Goal: Task Accomplishment & Management: Use online tool/utility

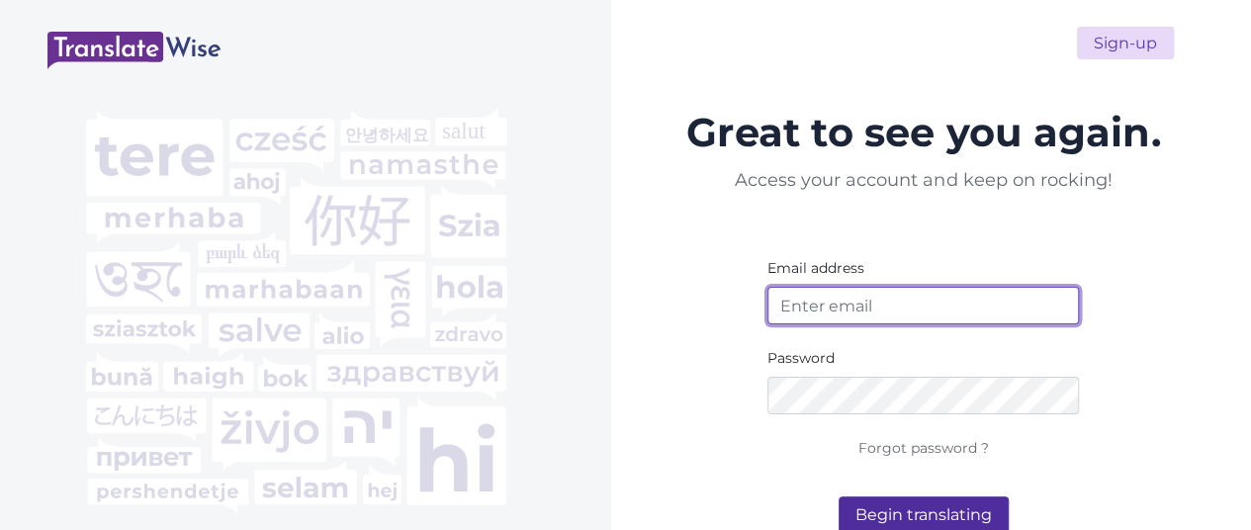
type input "ivikaborn@gmail.com"
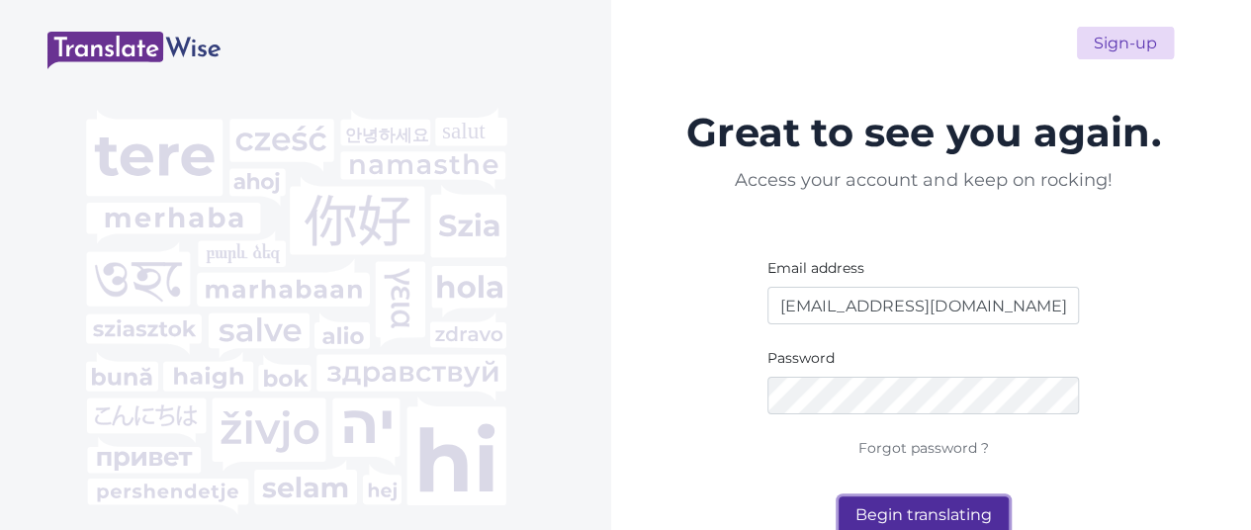
click at [943, 463] on button "Begin translating" at bounding box center [923, 515] width 170 height 38
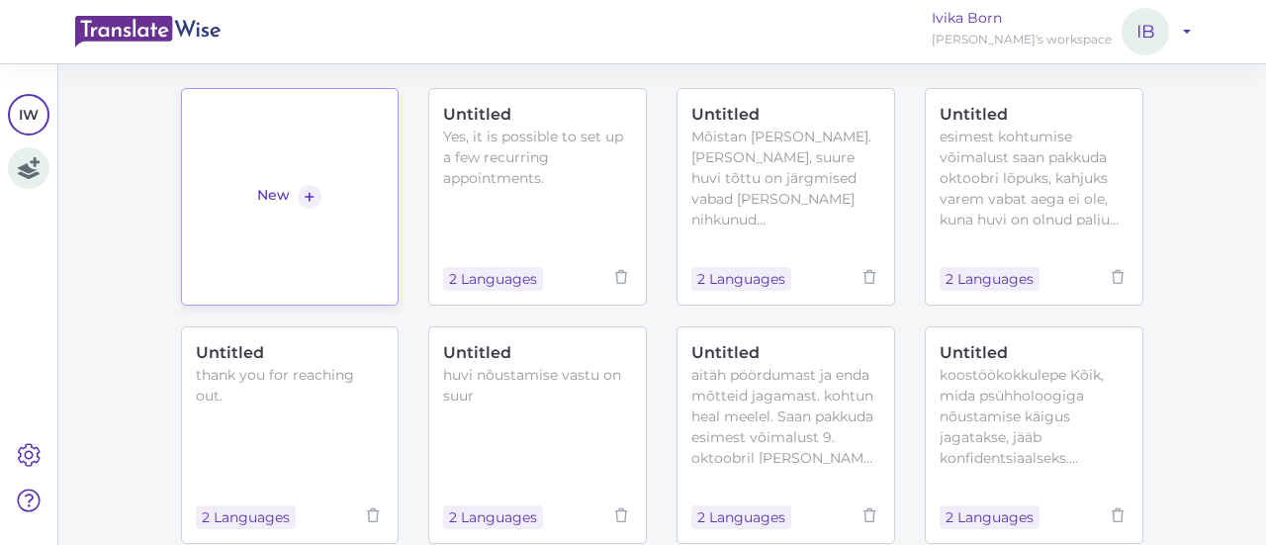
click at [305, 211] on link "New +" at bounding box center [290, 197] width 219 height 218
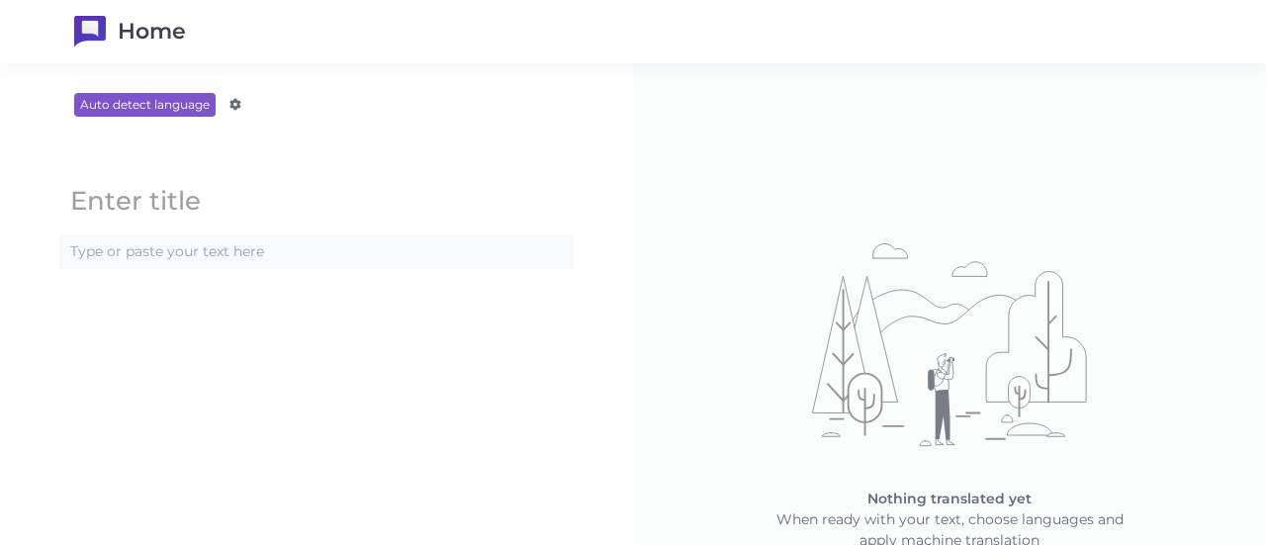
click at [245, 254] on content at bounding box center [316, 251] width 512 height 33
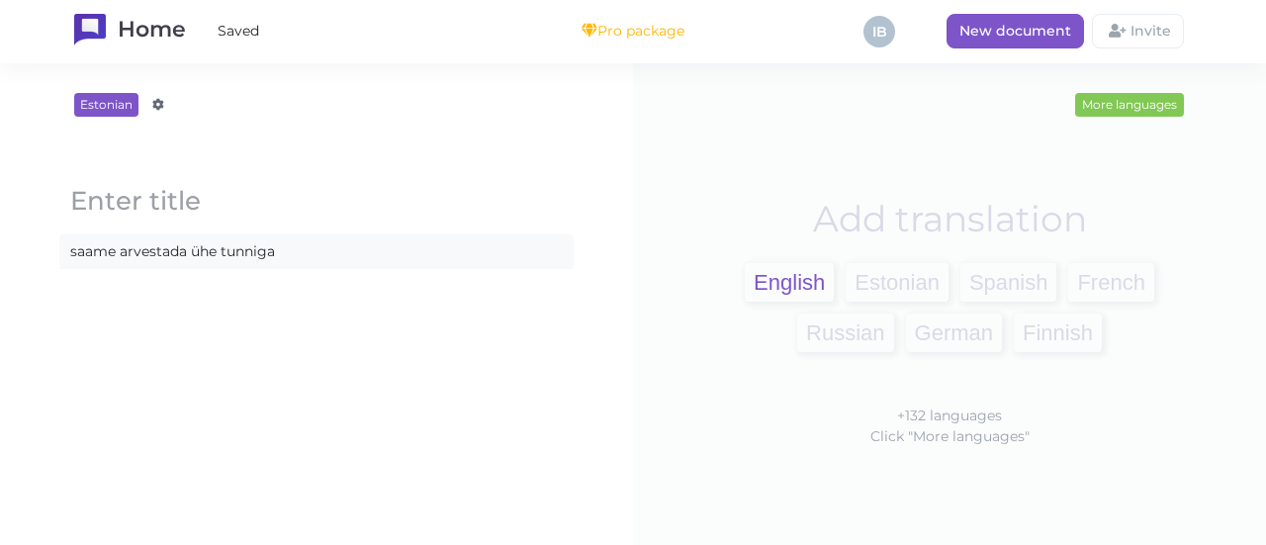
click at [757, 284] on span "English" at bounding box center [789, 282] width 89 height 39
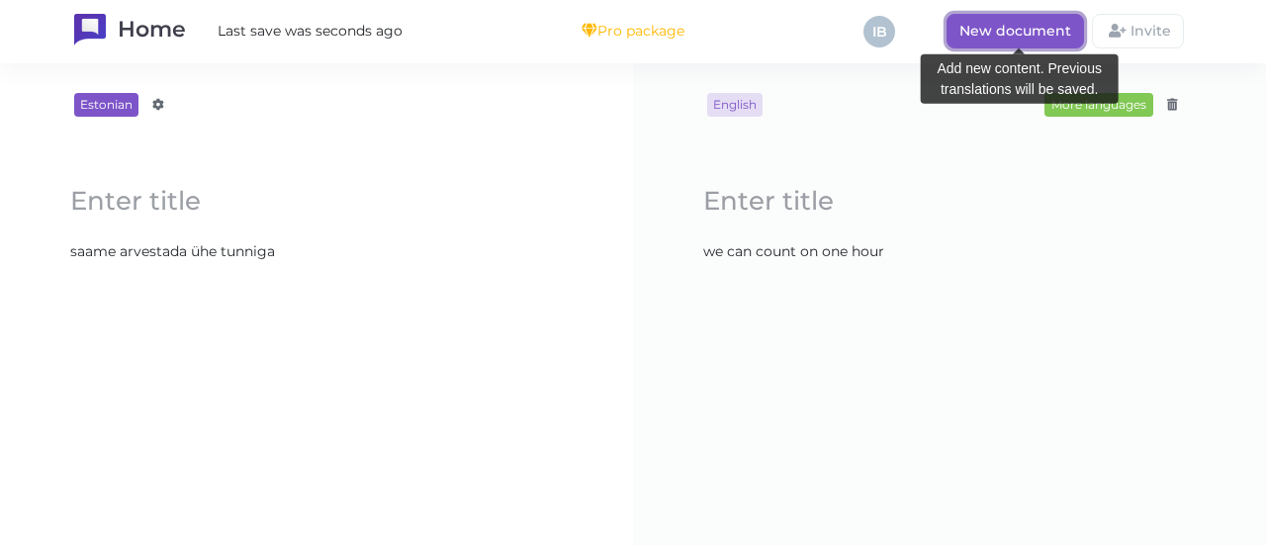
click at [1003, 33] on span "New document" at bounding box center [1015, 31] width 112 height 18
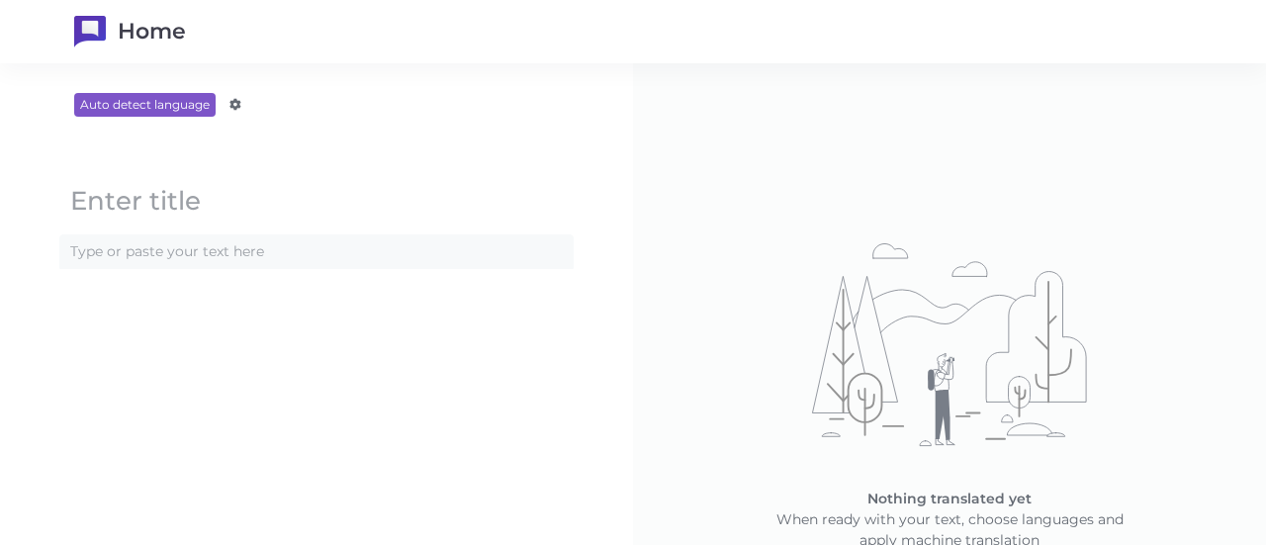
click at [279, 251] on content at bounding box center [316, 251] width 512 height 33
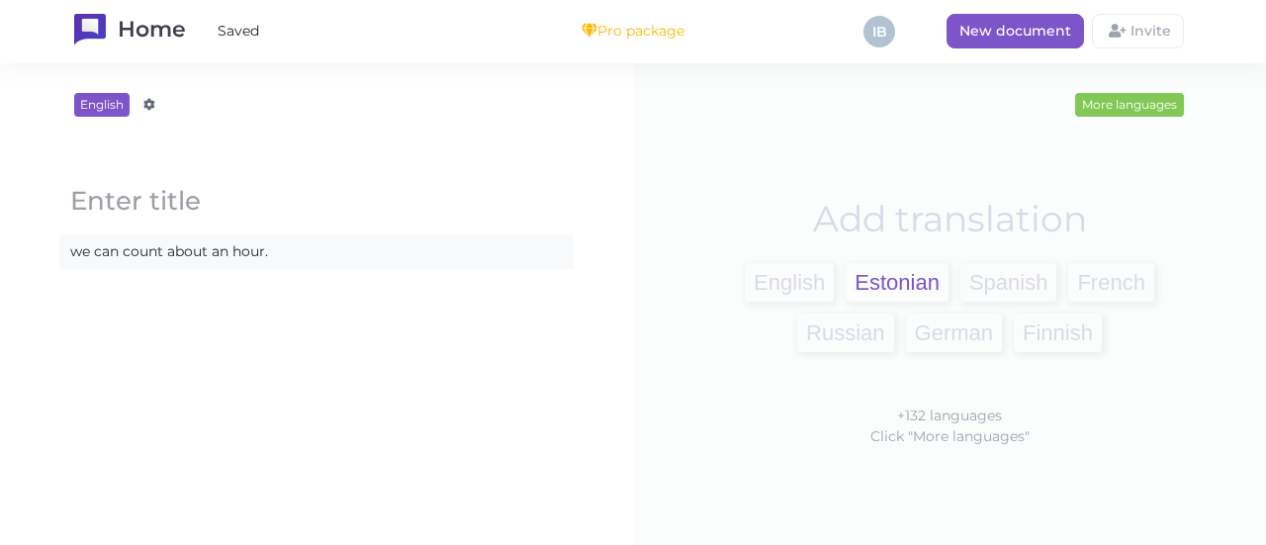
click at [848, 279] on span "Estonian" at bounding box center [896, 282] width 103 height 39
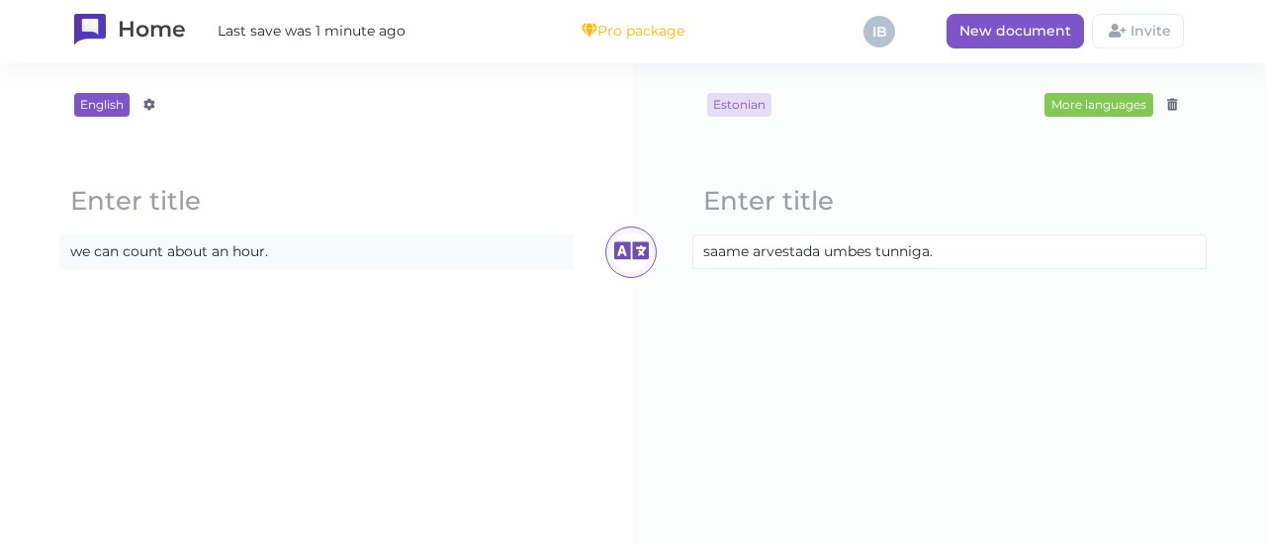
click at [165, 251] on content "we can count about an hour." at bounding box center [316, 251] width 512 height 33
click at [611, 242] on icon at bounding box center [631, 252] width 40 height 40
click at [891, 302] on div "Estonian More languages Afrikaans Amharic Albanian Arabic Armenian Azerbaijani …" at bounding box center [949, 304] width 554 height 422
click at [249, 285] on block-editor "Loading... we can count on it for about an hour. Loading..." at bounding box center [317, 217] width 554 height 151
click at [352, 248] on content "we can count on it for about an hour." at bounding box center [316, 251] width 512 height 33
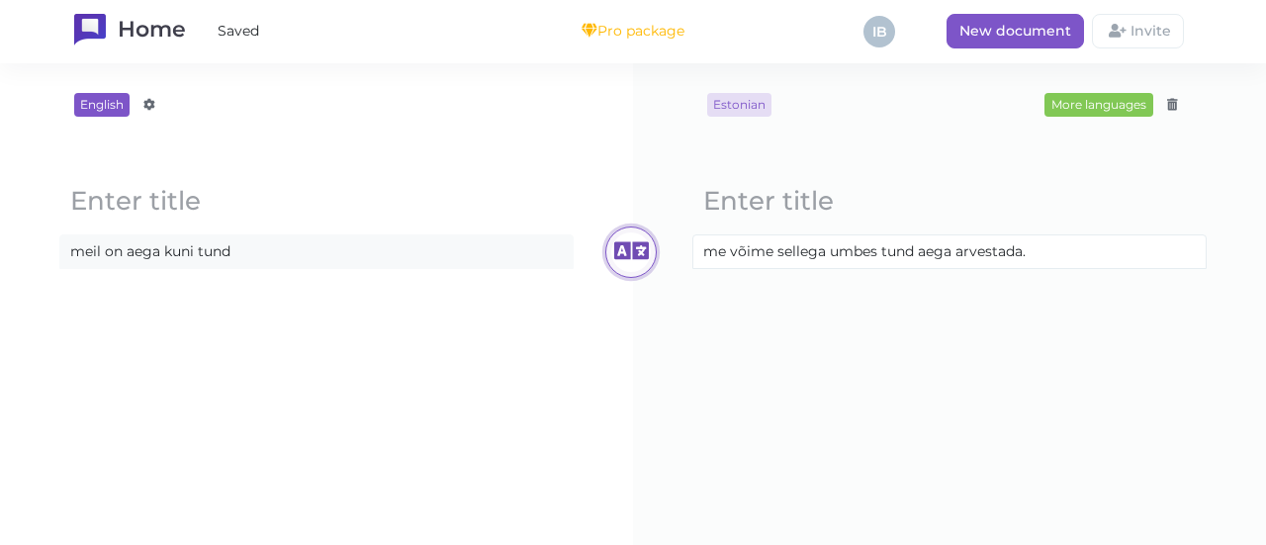
click at [611, 245] on icon at bounding box center [631, 252] width 40 height 40
click at [744, 103] on span "Estonian" at bounding box center [739, 105] width 64 height 24
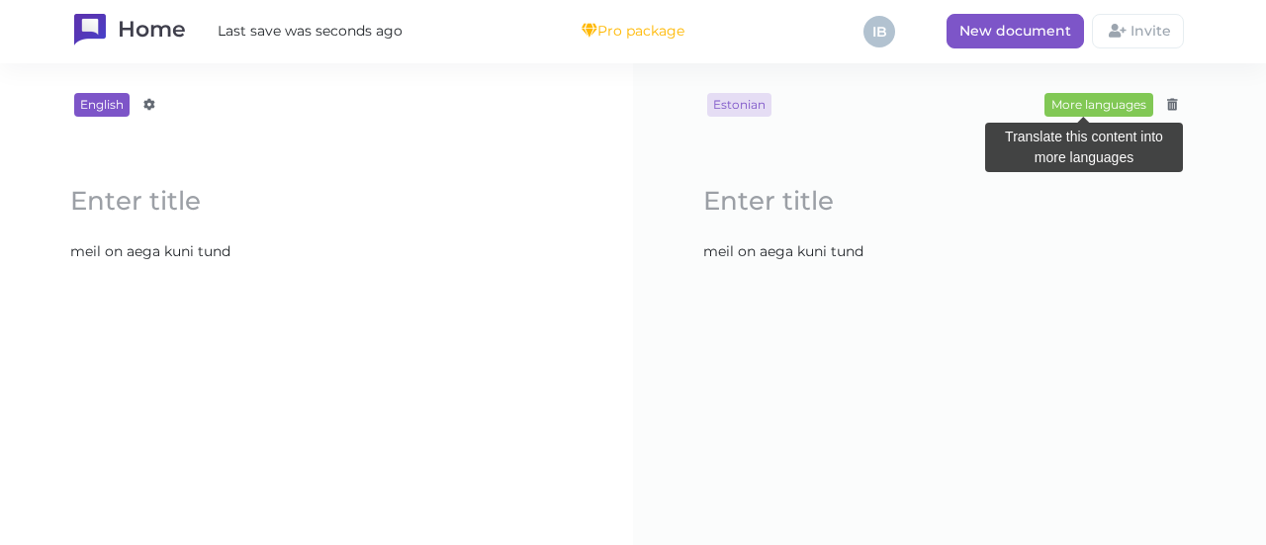
click at [1058, 99] on div "More languages" at bounding box center [1098, 105] width 109 height 24
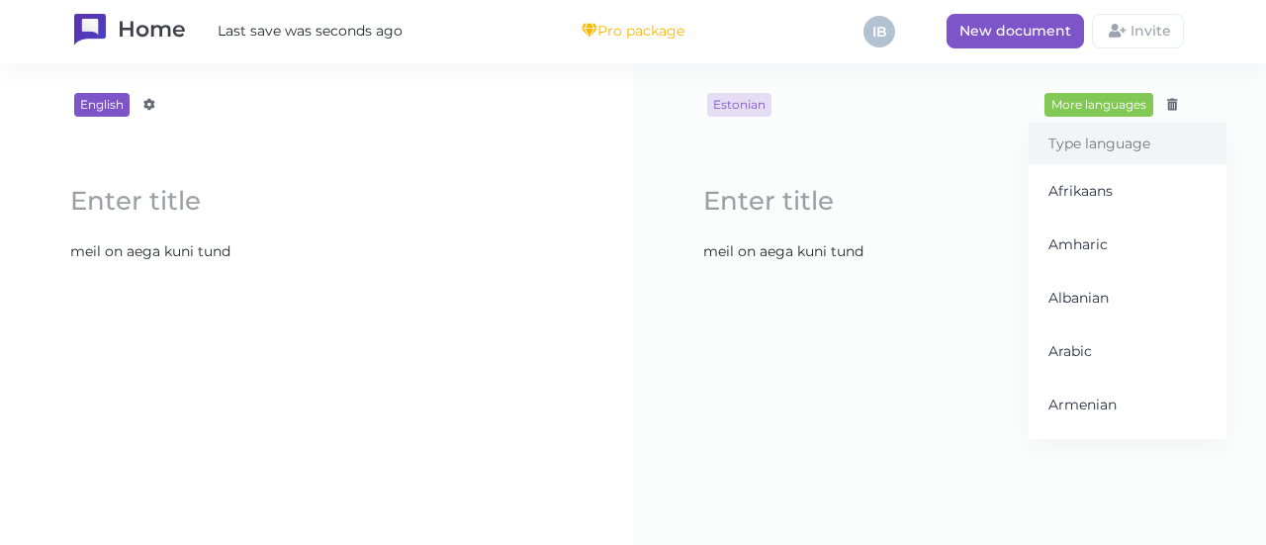
click at [1045, 155] on input "search" at bounding box center [1127, 144] width 198 height 42
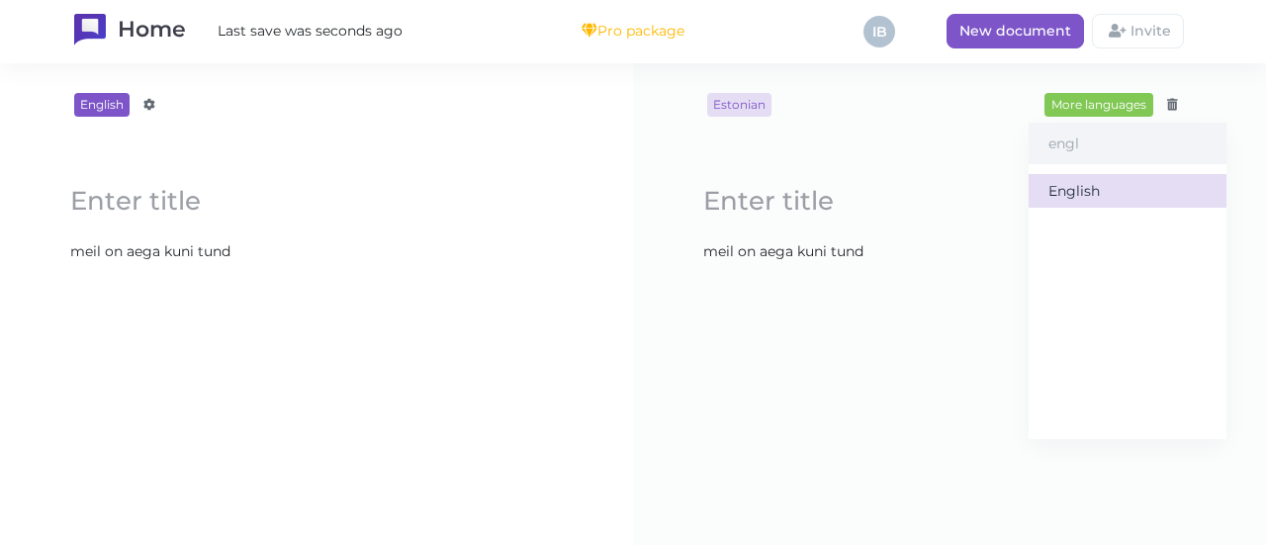
type input "engl"
click at [1071, 189] on div "English" at bounding box center [1127, 191] width 198 height 34
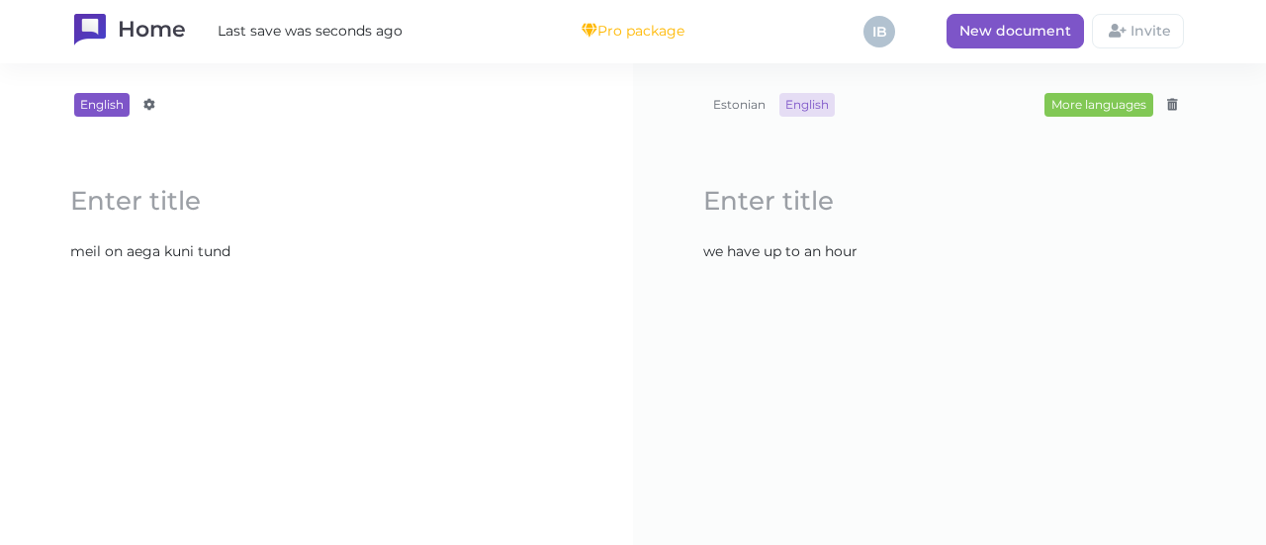
click at [807, 105] on span "English" at bounding box center [806, 105] width 55 height 24
click at [951, 295] on div "Estonian English More languages Afrikaans Amharic Albanian Arabic Armenian Azer…" at bounding box center [949, 304] width 554 height 422
click at [330, 253] on content "saame arvestada ühe tunniga" at bounding box center [316, 251] width 512 height 33
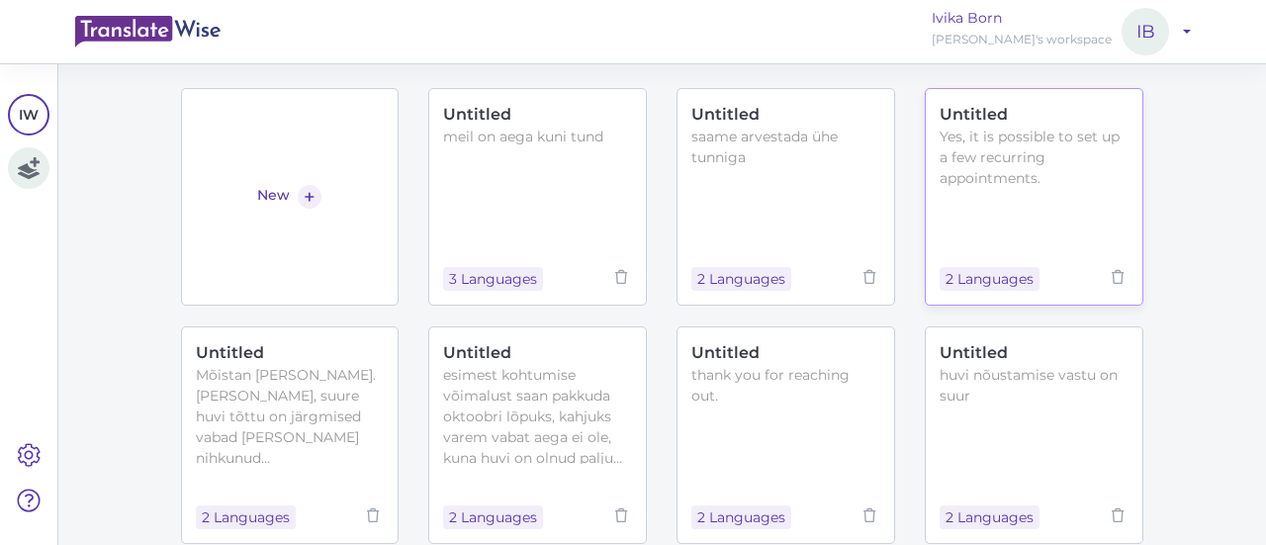
click at [964, 229] on div "Untitled Yes, it is possible to set up a few recurring appointments. 2 Languages" at bounding box center [1034, 197] width 219 height 218
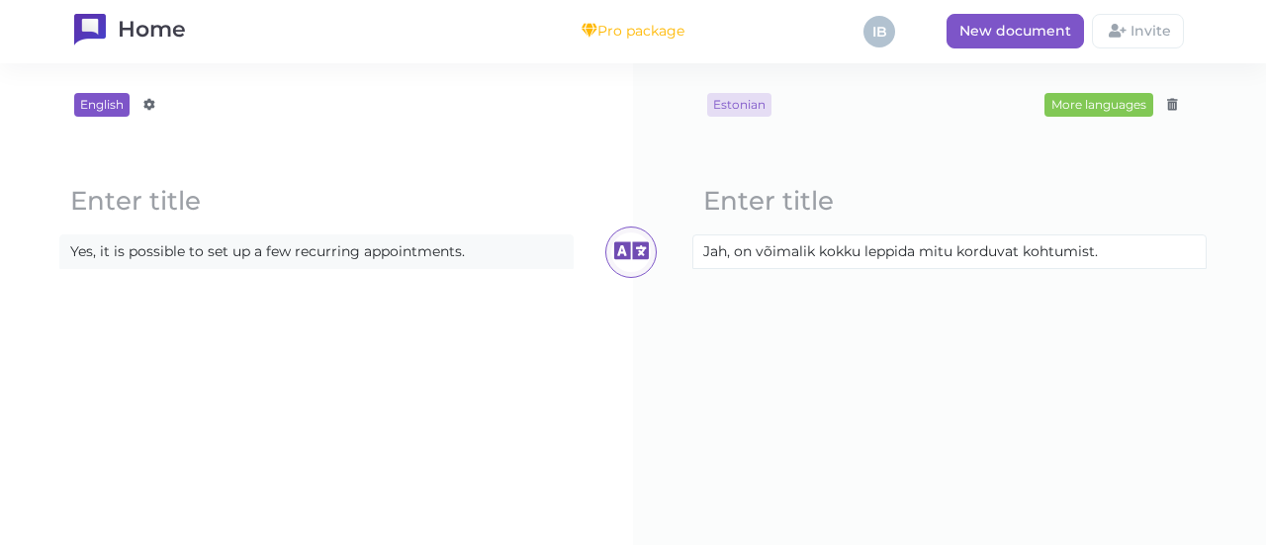
click at [520, 247] on content "Yes, it is possible to set up a few recurring appointments." at bounding box center [316, 251] width 512 height 33
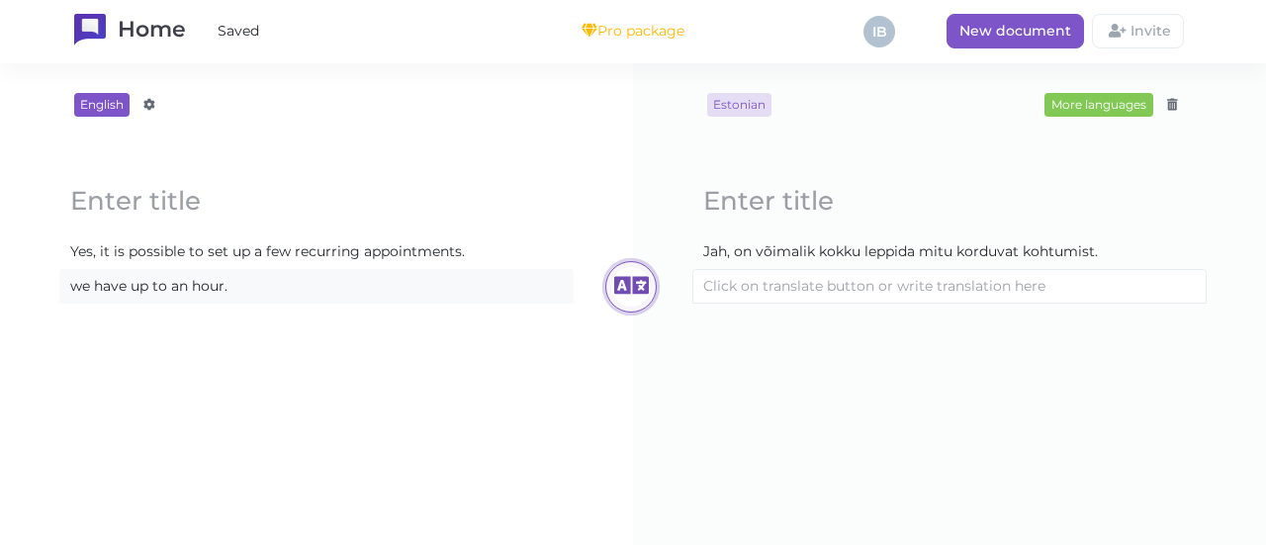
click at [624, 280] on icon at bounding box center [631, 287] width 40 height 40
click at [624, 253] on div "English Afrikaans Amharic Albanian Arabic Armenian Azerbaijani Basque Belarusia…" at bounding box center [316, 304] width 633 height 482
click at [255, 281] on content "we have up to an hour." at bounding box center [316, 286] width 512 height 33
click at [623, 287] on icon at bounding box center [631, 287] width 40 height 40
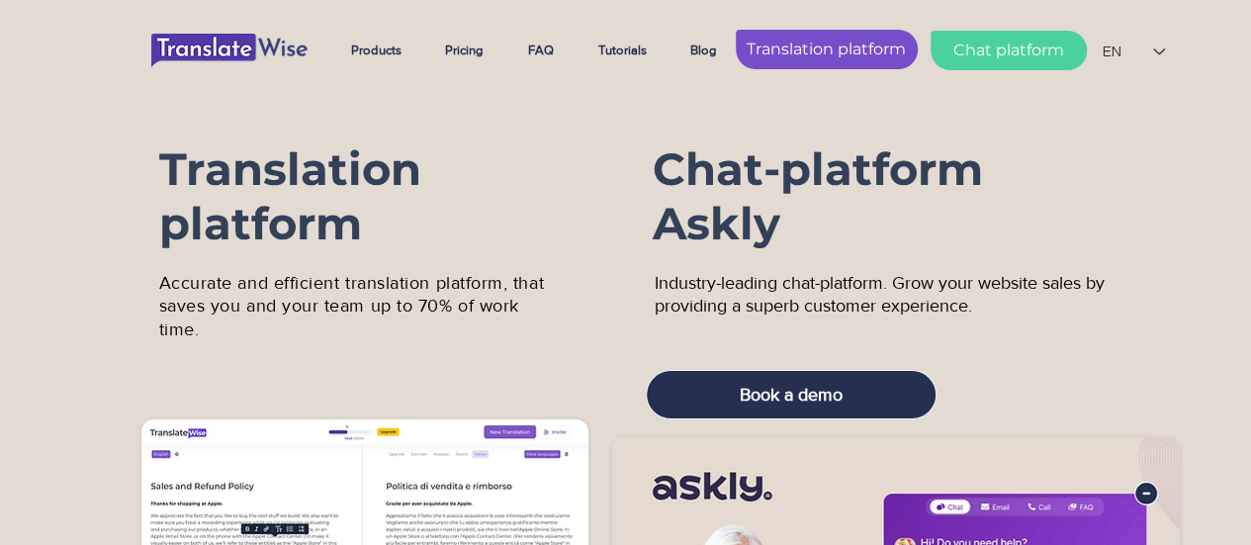
click at [868, 44] on span "Translation platform" at bounding box center [826, 50] width 159 height 22
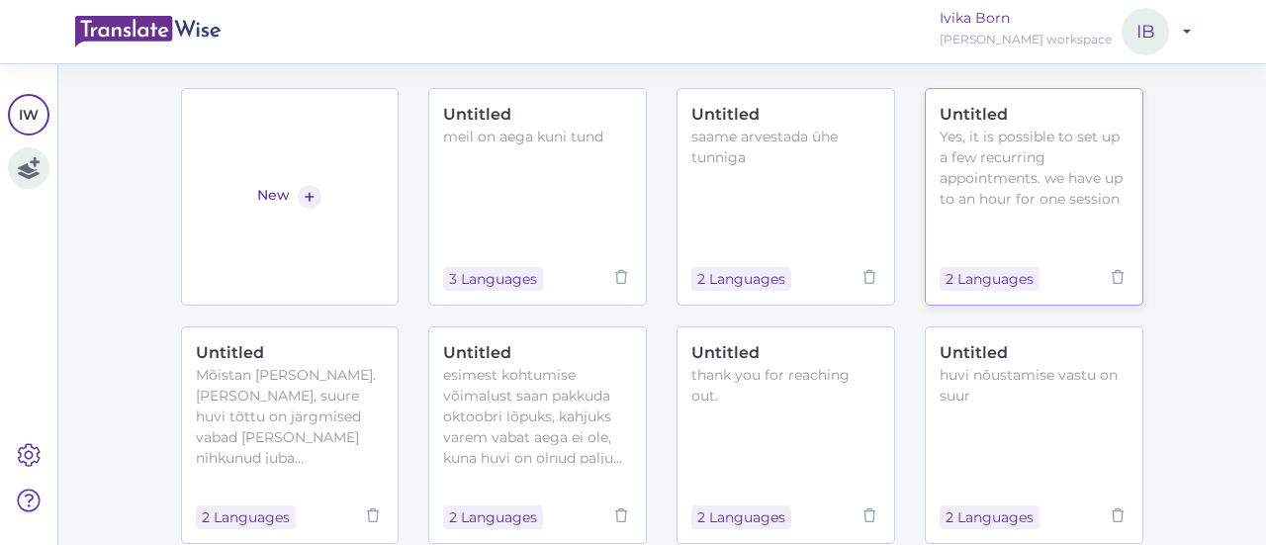
click at [992, 223] on div "Untitled Yes, it is possible to set up a few recurring appointments. we have up…" at bounding box center [1034, 197] width 219 height 218
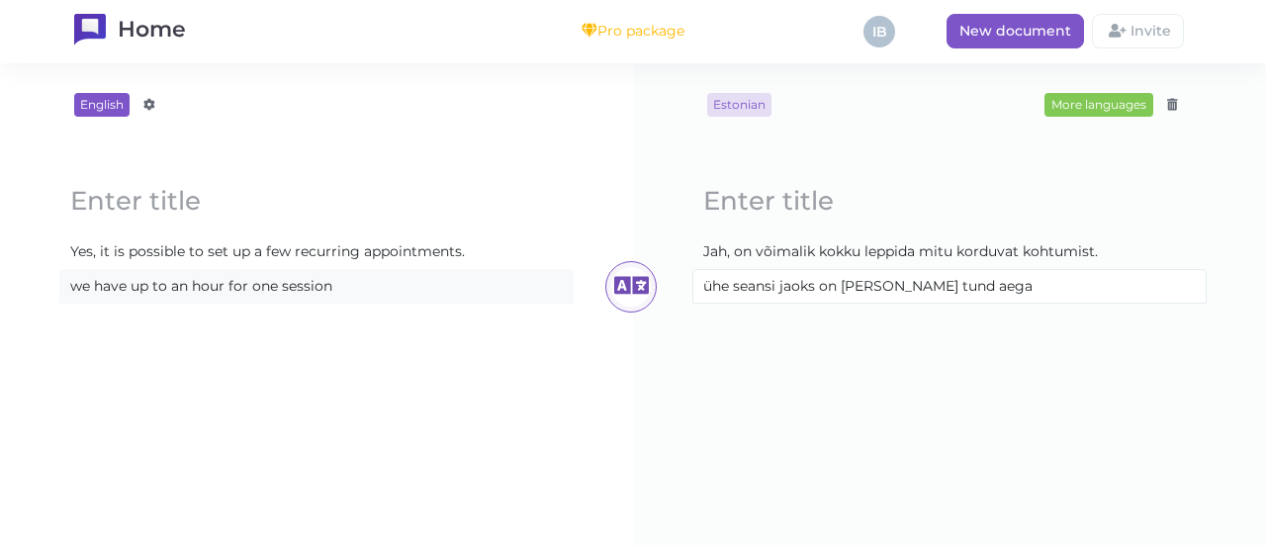
click at [388, 281] on content "we have up to an hour for one session" at bounding box center [316, 286] width 512 height 33
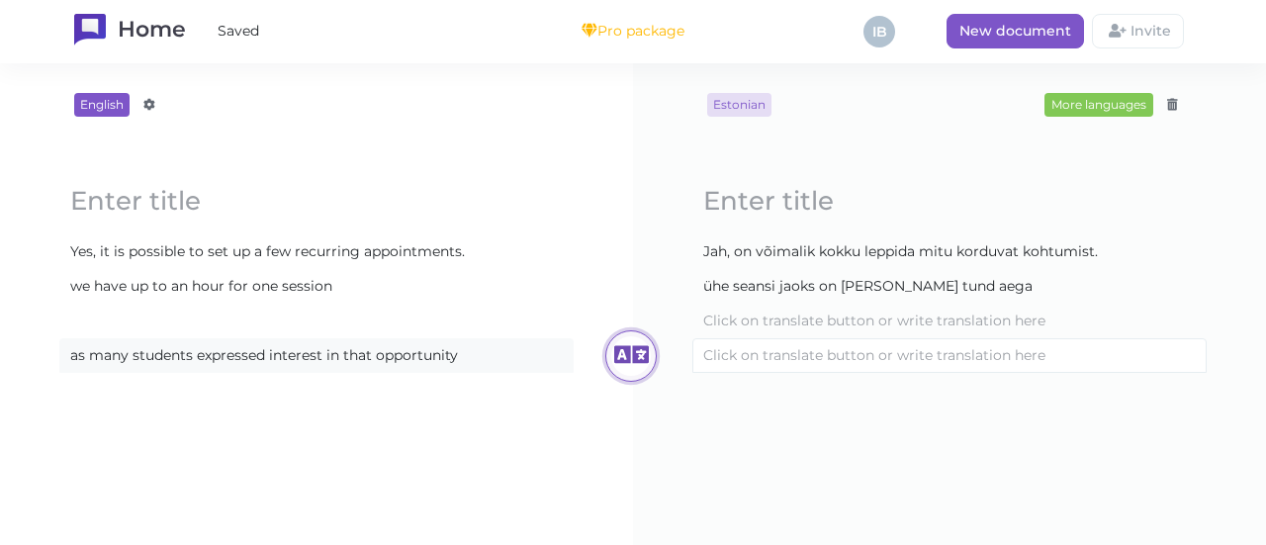
click at [630, 361] on icon at bounding box center [631, 356] width 40 height 40
click at [472, 353] on content "as many students expressed interest in that opportunity" at bounding box center [316, 355] width 512 height 33
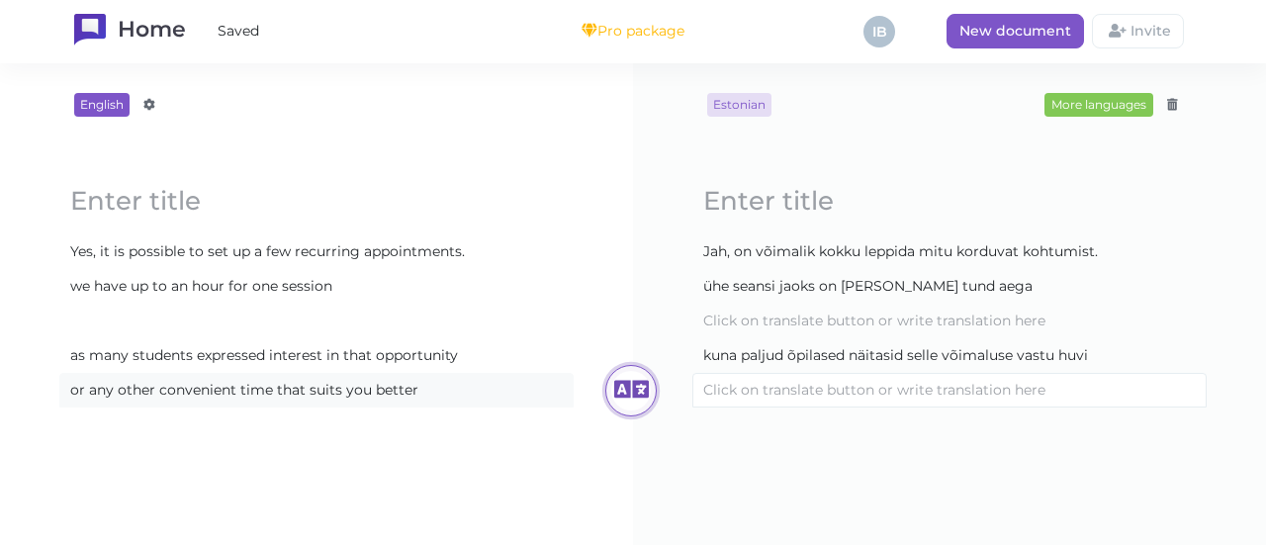
click at [629, 379] on icon at bounding box center [631, 391] width 40 height 40
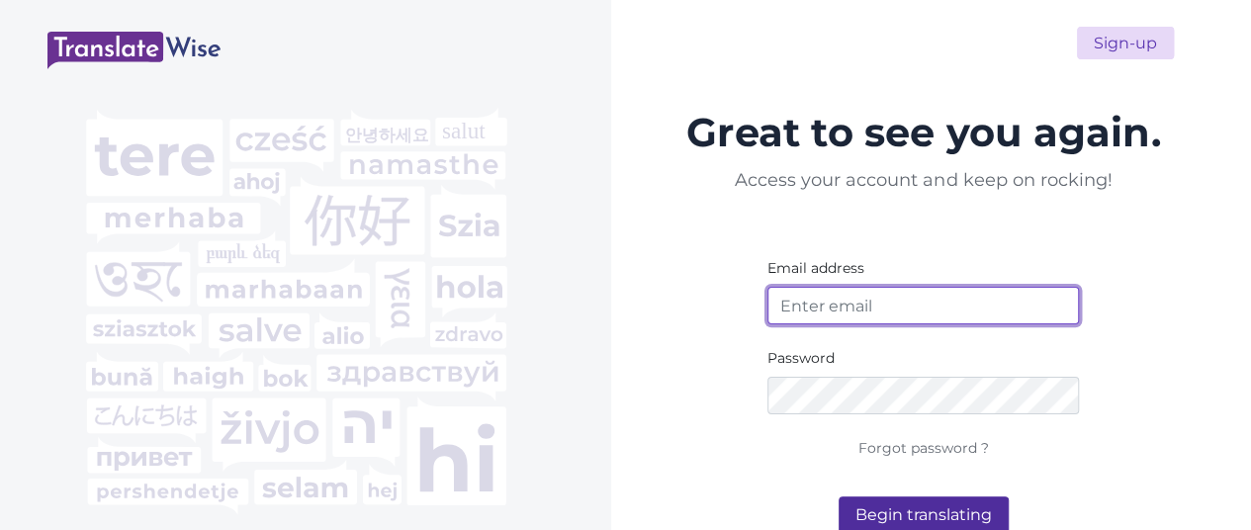
type input "[EMAIL_ADDRESS][DOMAIN_NAME]"
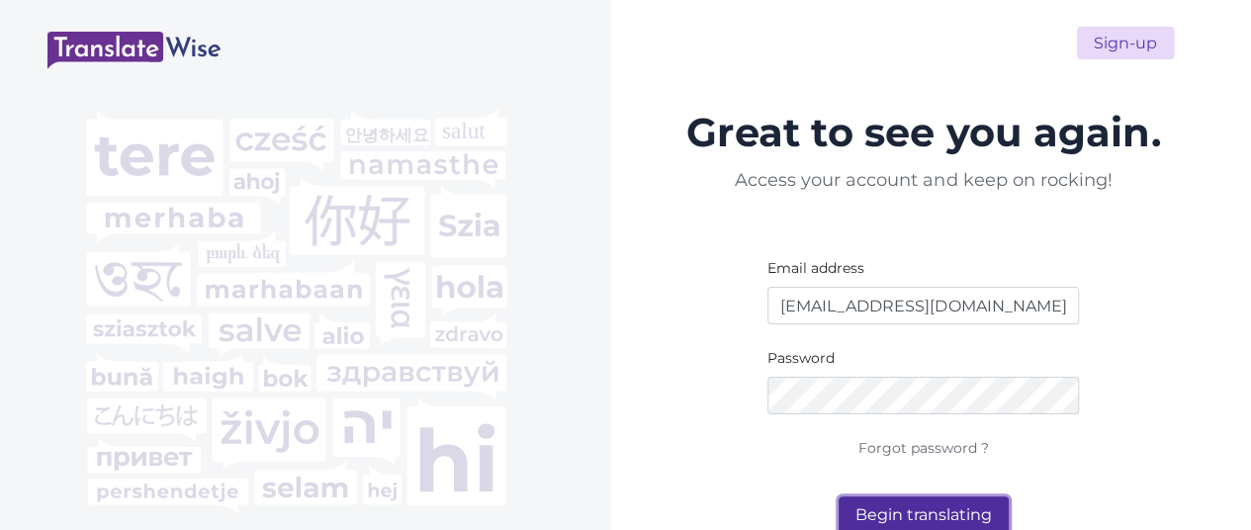
click at [985, 520] on button "Begin translating" at bounding box center [923, 515] width 170 height 38
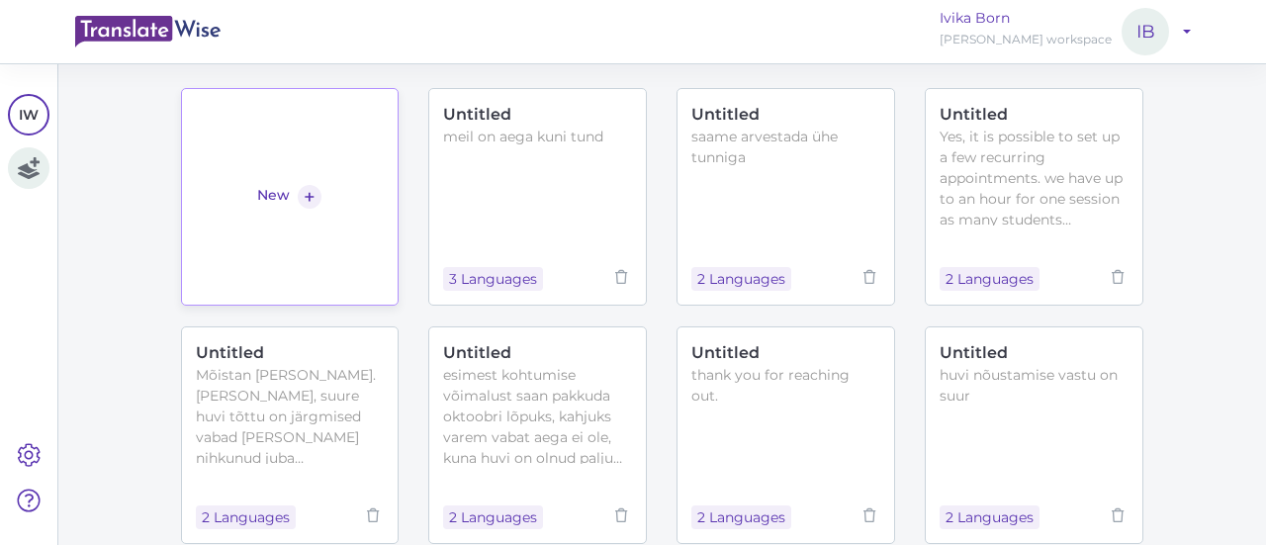
click at [353, 150] on link "New +" at bounding box center [290, 197] width 219 height 218
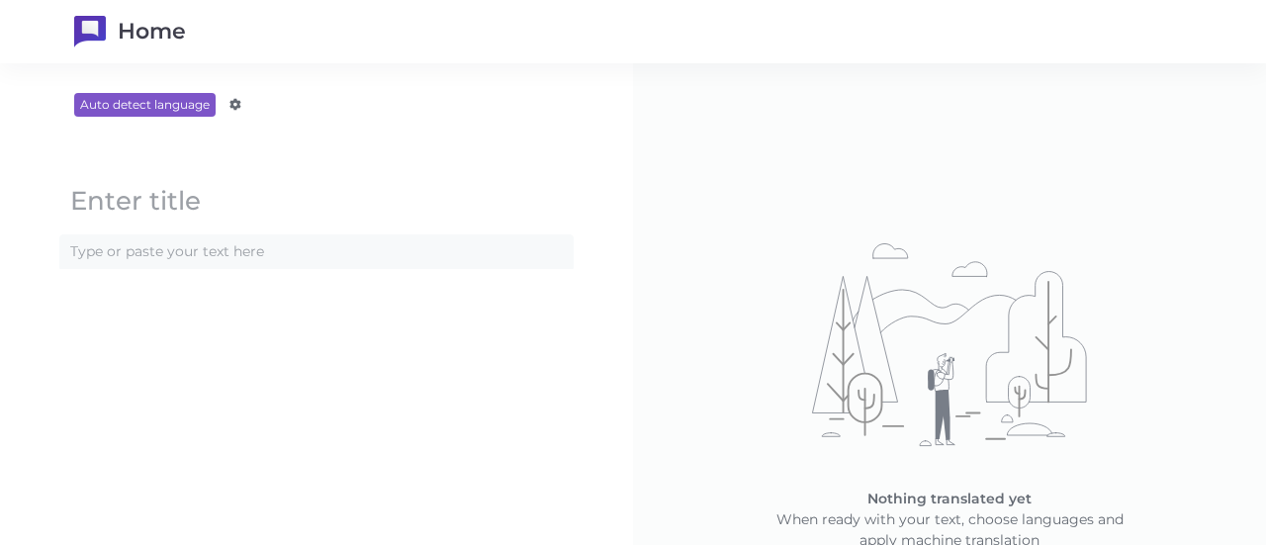
click at [230, 250] on content at bounding box center [316, 251] width 512 height 33
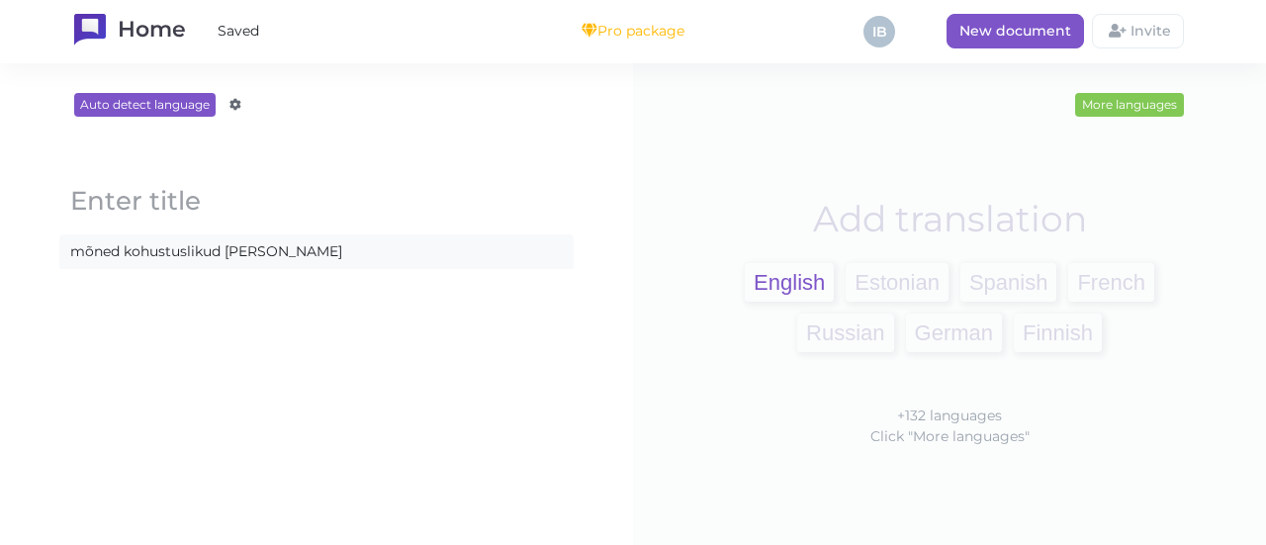
click at [770, 277] on span "English" at bounding box center [789, 282] width 89 height 39
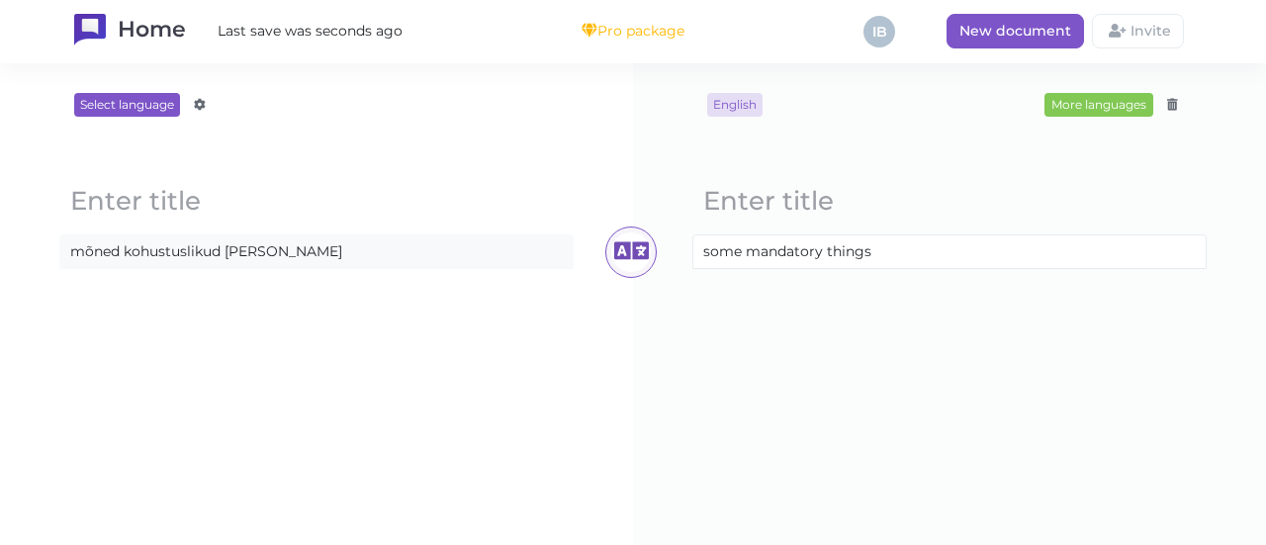
click at [281, 258] on content "mõned kohustuslikud asjad" at bounding box center [316, 251] width 512 height 33
click at [647, 240] on div "English More languages Afrikaans Amharic Albanian Arabic Armenian Azerbaijani B…" at bounding box center [949, 304] width 633 height 482
click at [629, 244] on icon at bounding box center [631, 252] width 40 height 40
click at [358, 246] on content "sinu enda kaitseks" at bounding box center [316, 251] width 512 height 33
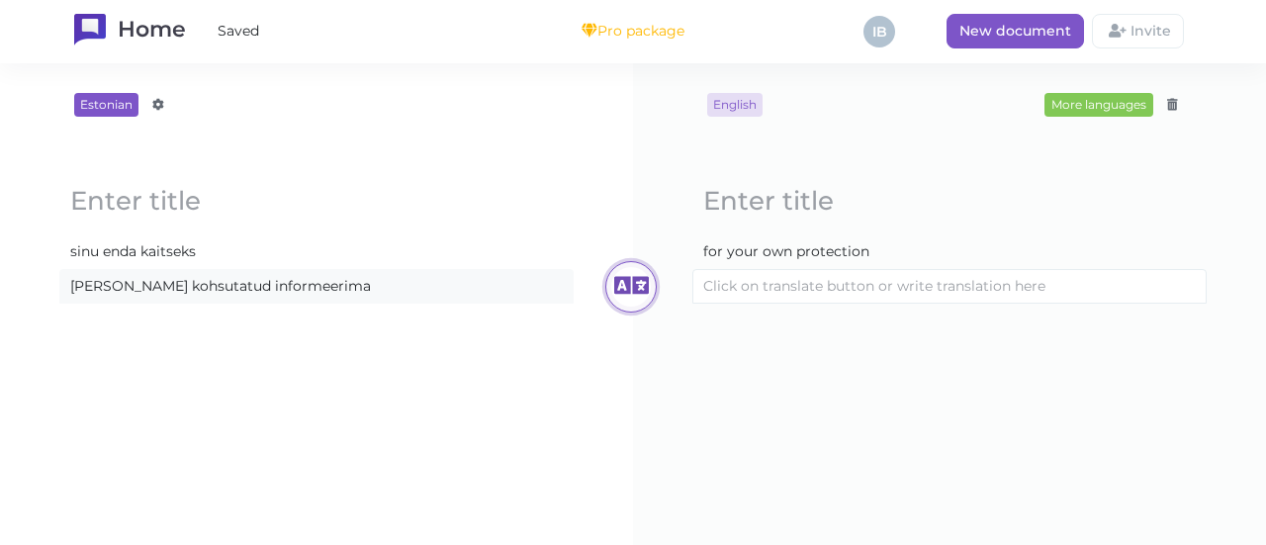
click at [632, 275] on icon at bounding box center [631, 287] width 40 height 40
click at [346, 290] on content "mina olen kohsutatud informeerima" at bounding box center [316, 286] width 512 height 33
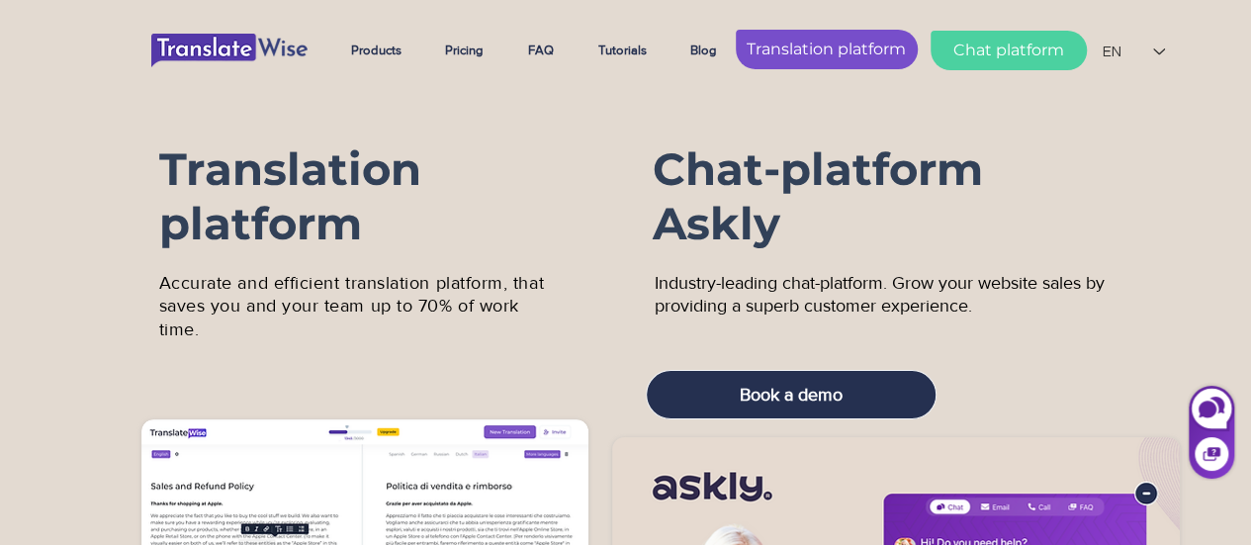
click at [819, 41] on span "Translation platform" at bounding box center [826, 50] width 159 height 22
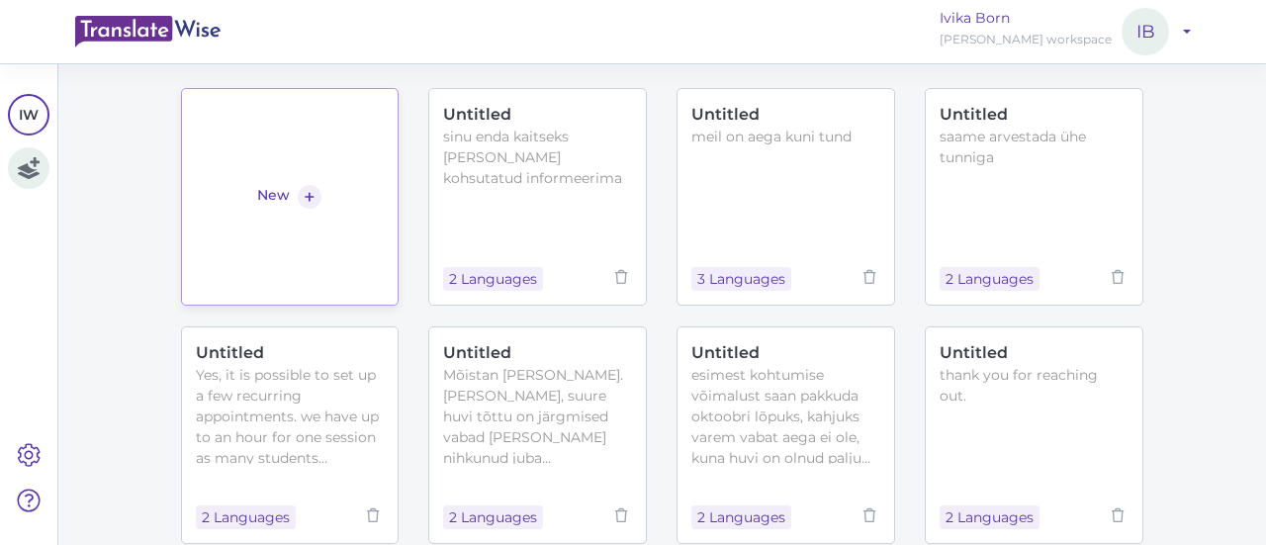
click at [322, 153] on link "New +" at bounding box center [290, 197] width 219 height 218
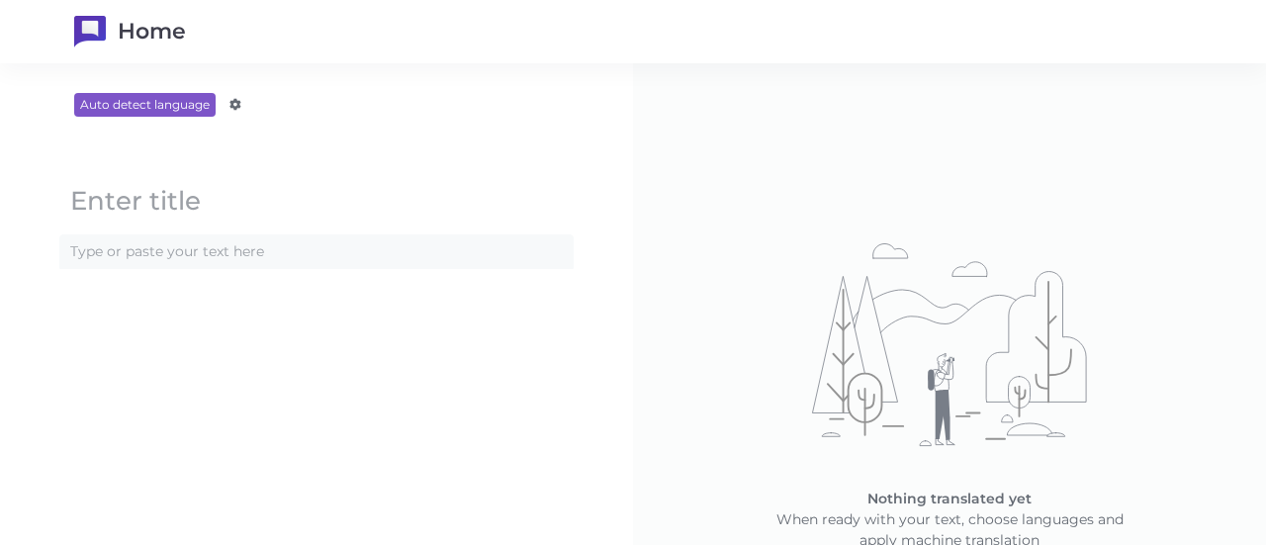
click at [289, 244] on content at bounding box center [316, 251] width 512 height 33
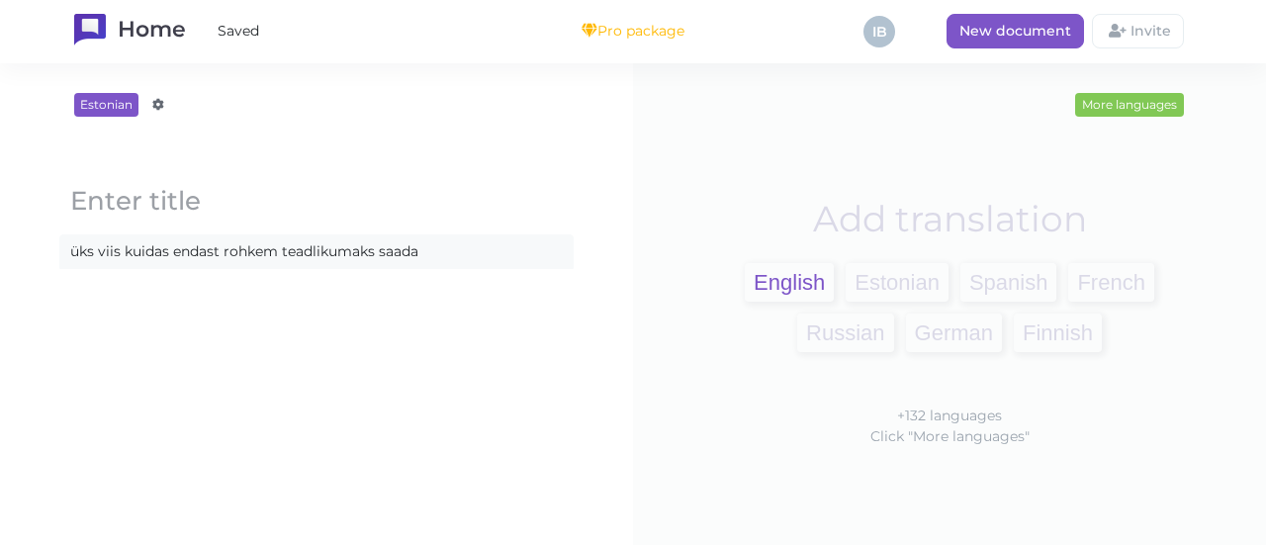
click at [779, 272] on span "English" at bounding box center [789, 282] width 89 height 39
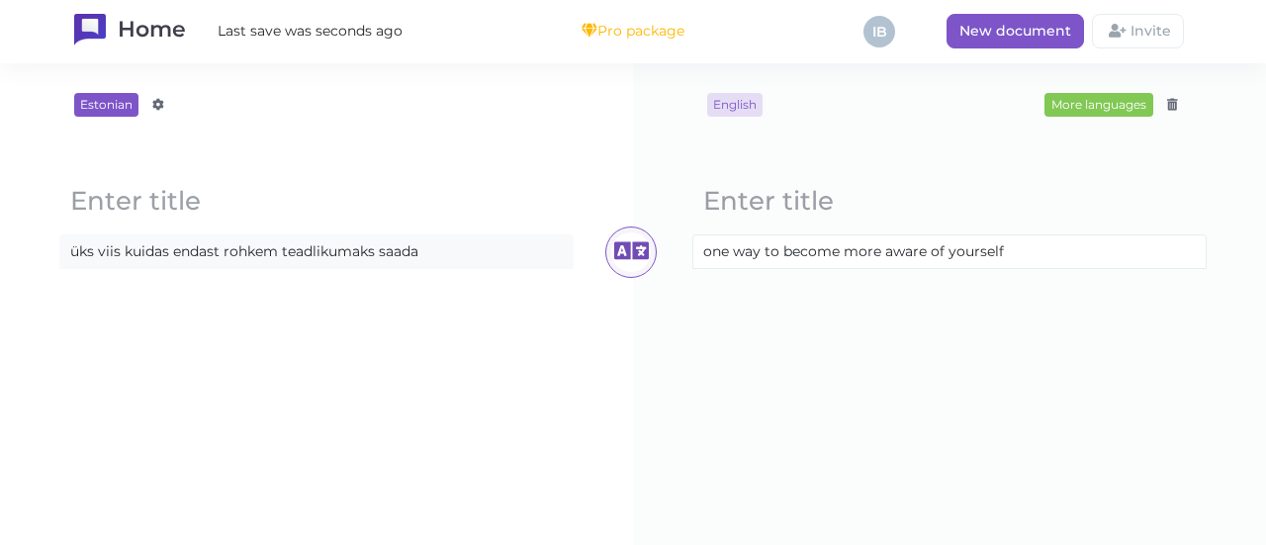
click at [454, 254] on content "üks viis kuidas endast rohkem teadlikumaks saada" at bounding box center [316, 251] width 512 height 33
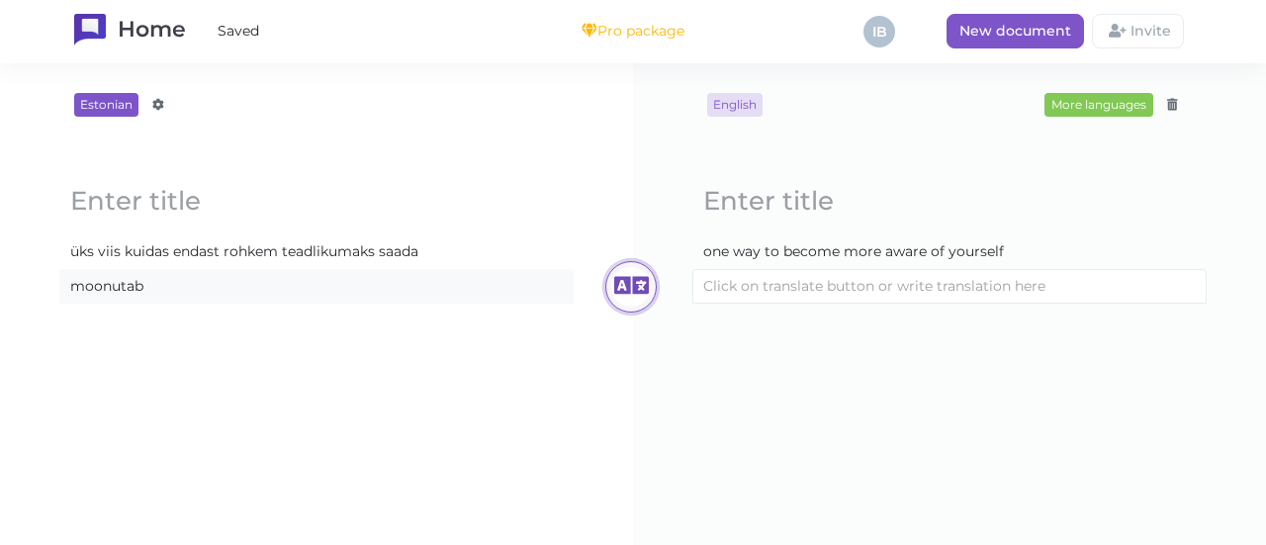
click at [637, 282] on icon at bounding box center [631, 287] width 40 height 40
click at [153, 285] on content "moonutab" at bounding box center [316, 286] width 512 height 33
click at [279, 290] on content at bounding box center [316, 286] width 512 height 33
click at [613, 284] on icon at bounding box center [631, 287] width 40 height 40
click at [511, 424] on div "Estonian Afrikaans Amharic Albanian Arabic Armenian Azerbaijani Basque Belarusi…" at bounding box center [317, 304] width 554 height 422
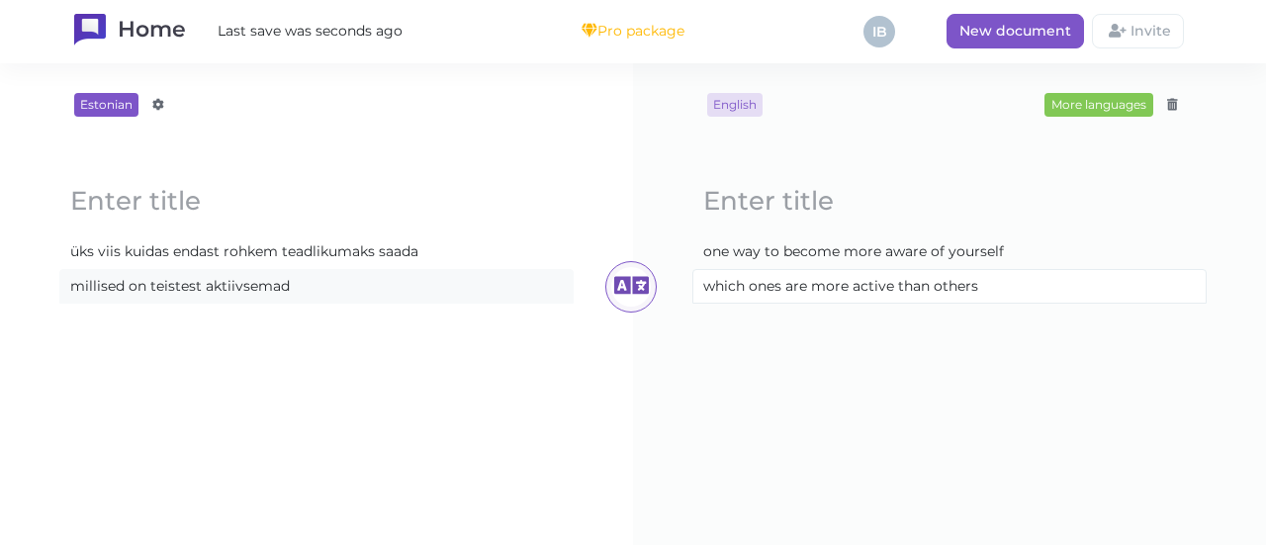
click at [346, 291] on content "millised on teistest aktiivsemad" at bounding box center [316, 286] width 512 height 33
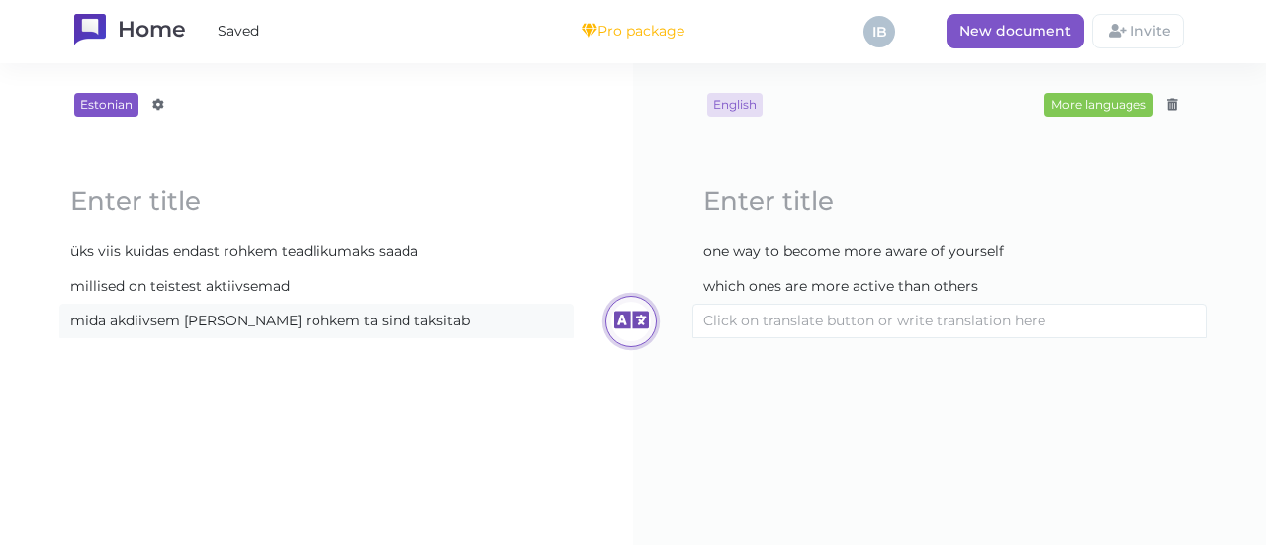
click at [627, 315] on icon at bounding box center [631, 322] width 40 height 40
click at [417, 396] on div "Estonian Afrikaans Amharic Albanian Arabic Armenian Azerbaijani Basque Belarusi…" at bounding box center [317, 304] width 554 height 422
click at [388, 355] on block-editor "Loading... üks viis kuidas endast rohkem teadlikumaks saada Loading... millised…" at bounding box center [317, 252] width 554 height 220
click at [382, 363] on div "Estonian Afrikaans Amharic Albanian Arabic Armenian Azerbaijani Basque Belarusi…" at bounding box center [317, 304] width 554 height 422
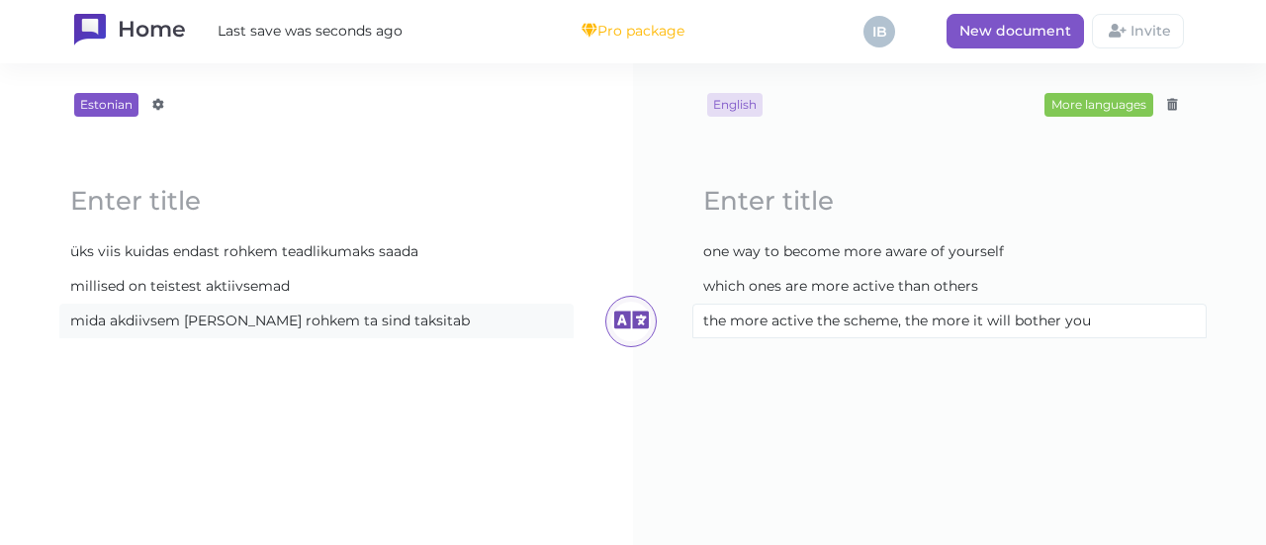
click at [453, 321] on content "mida akdiivsem [PERSON_NAME] rohkem ta sind taksitab" at bounding box center [316, 321] width 512 height 33
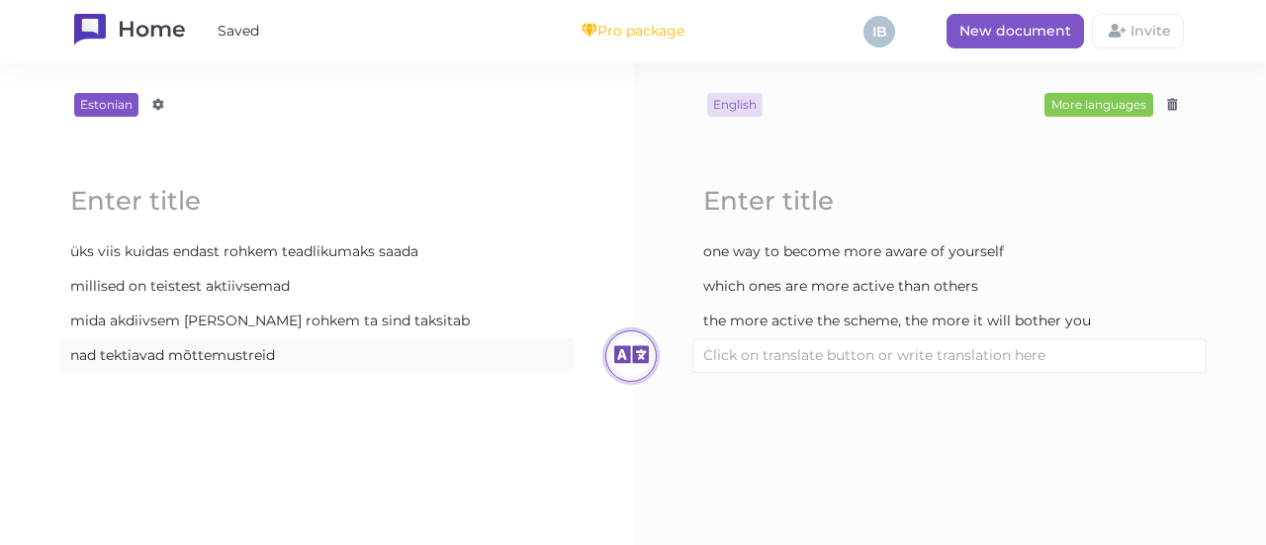
click at [613, 348] on icon at bounding box center [631, 356] width 40 height 40
click at [437, 351] on content "nad tektiavad mõttemustreid" at bounding box center [316, 355] width 512 height 33
click at [591, 353] on div "Estonian Afrikaans Amharic Albanian Arabic Armenian Azerbaijani Basque Belarusi…" at bounding box center [316, 304] width 633 height 482
click at [623, 357] on icon at bounding box center [631, 356] width 40 height 40
click at [414, 361] on content "nad tektiavad mõttemustreid ja hoiakuid" at bounding box center [316, 355] width 512 height 33
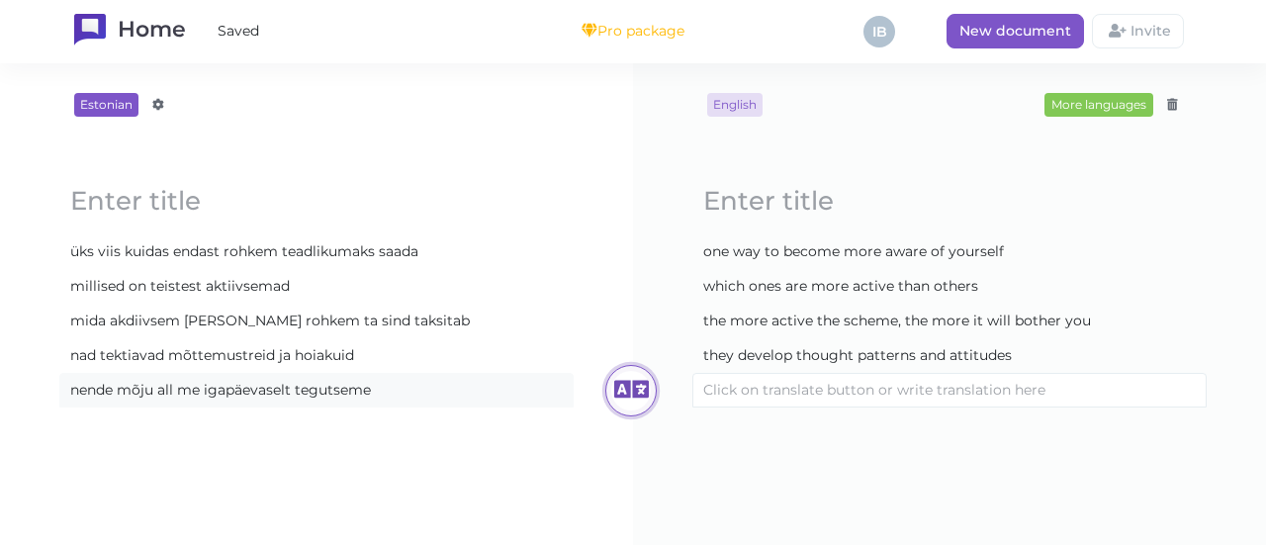
click at [629, 383] on icon at bounding box center [631, 391] width 40 height 40
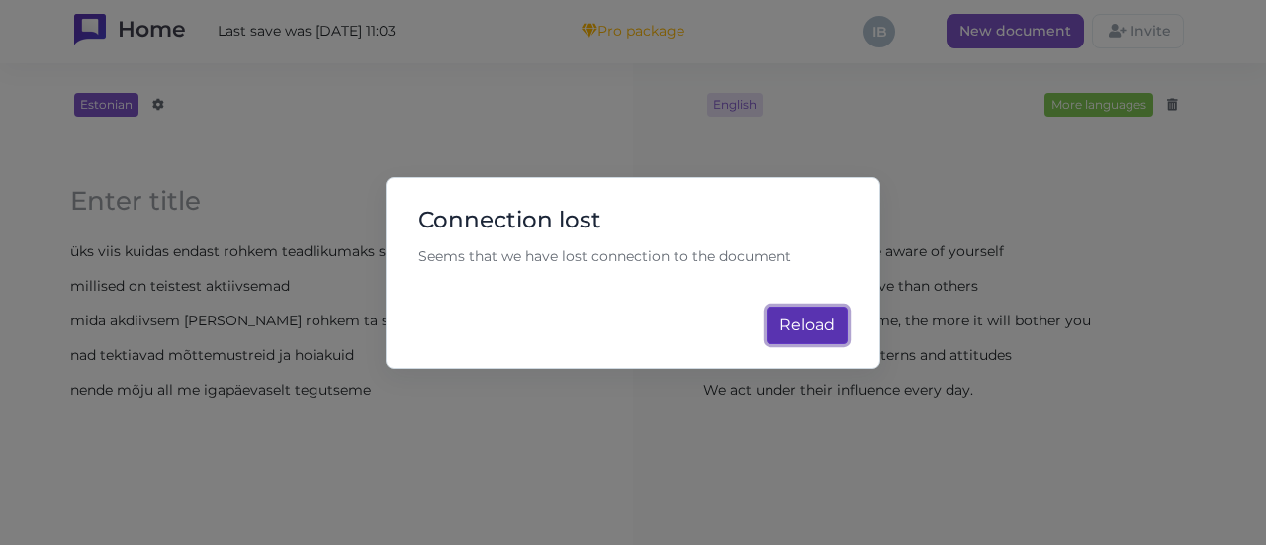
click at [821, 331] on span "Reload" at bounding box center [806, 324] width 55 height 19
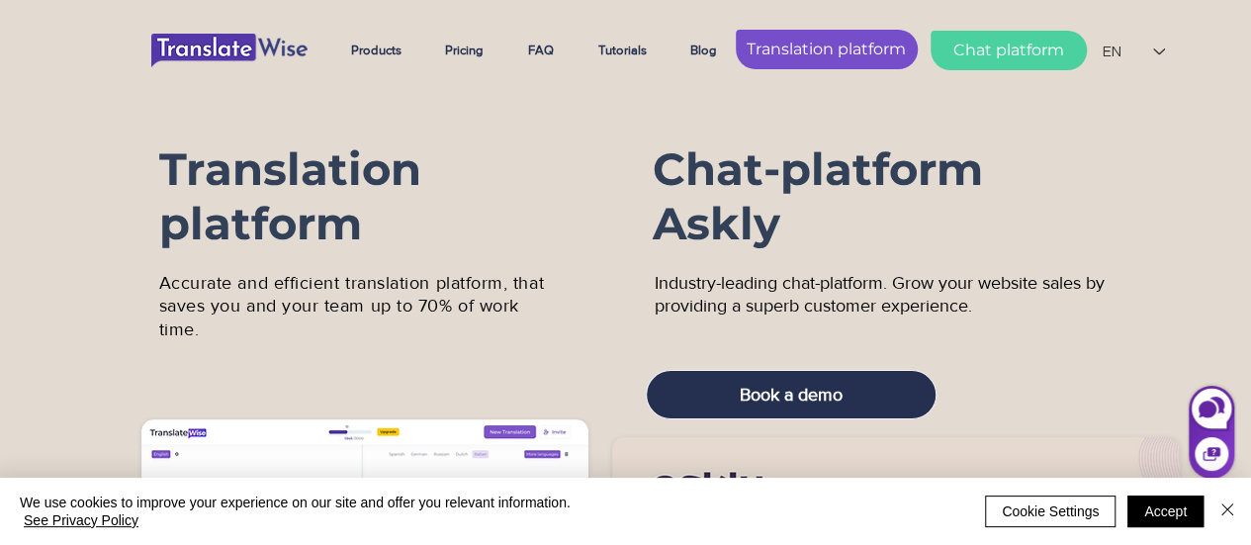
click at [797, 44] on span "Translation platform" at bounding box center [826, 50] width 159 height 22
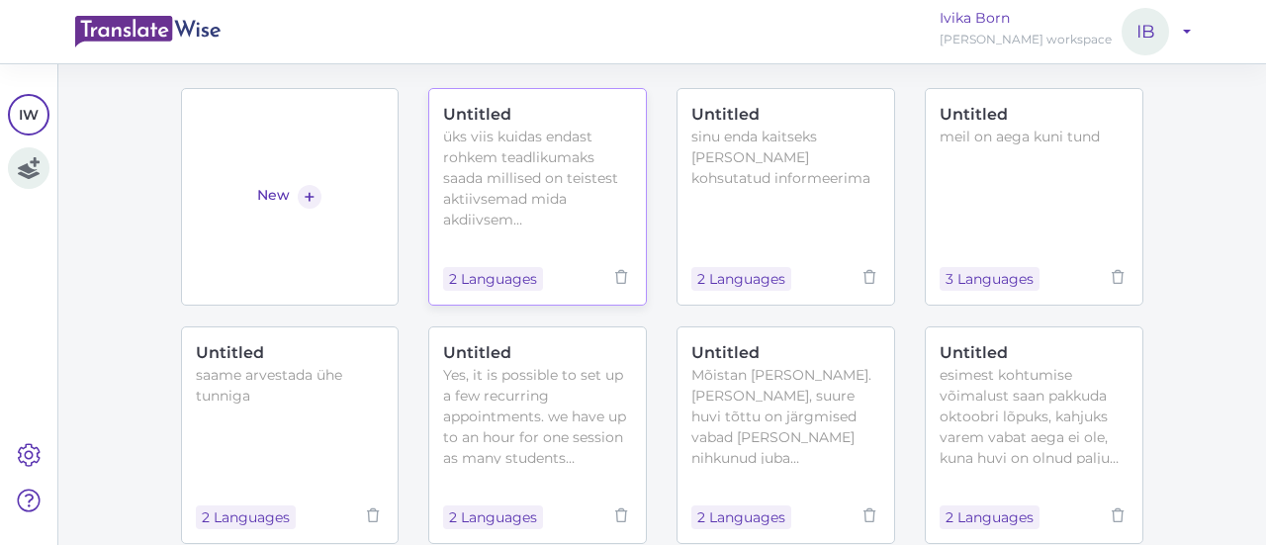
click at [589, 163] on div "üks viis kuidas endast rohkem teadlikumaks saada millised on teistest aktiivsem…" at bounding box center [537, 176] width 189 height 99
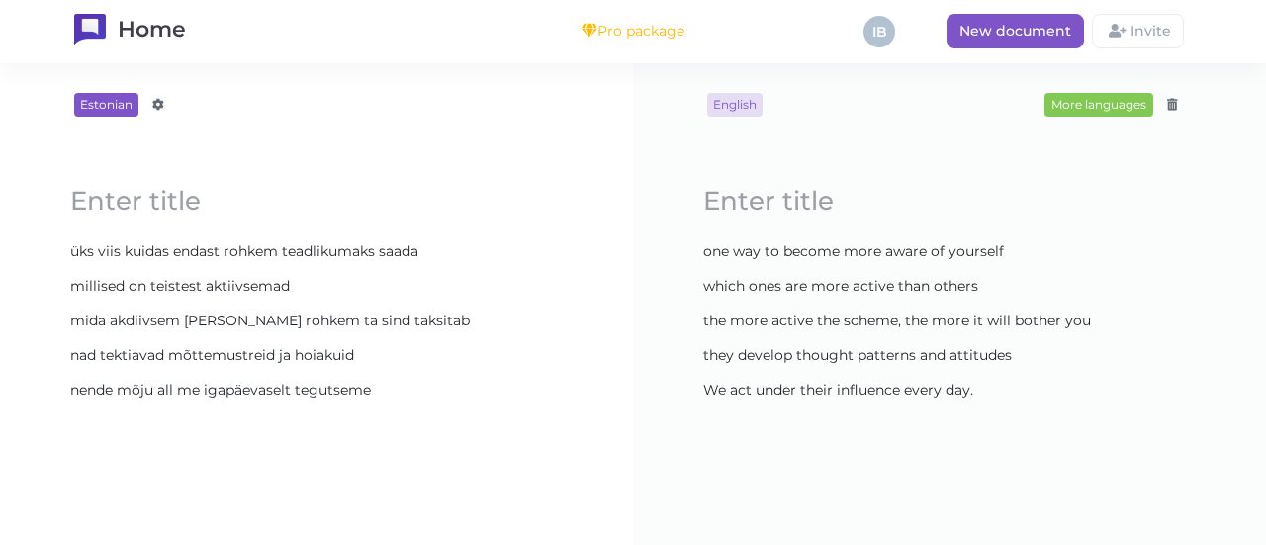
click at [428, 391] on content "nende mõju all me igapäevaselt tegutseme" at bounding box center [316, 390] width 512 height 33
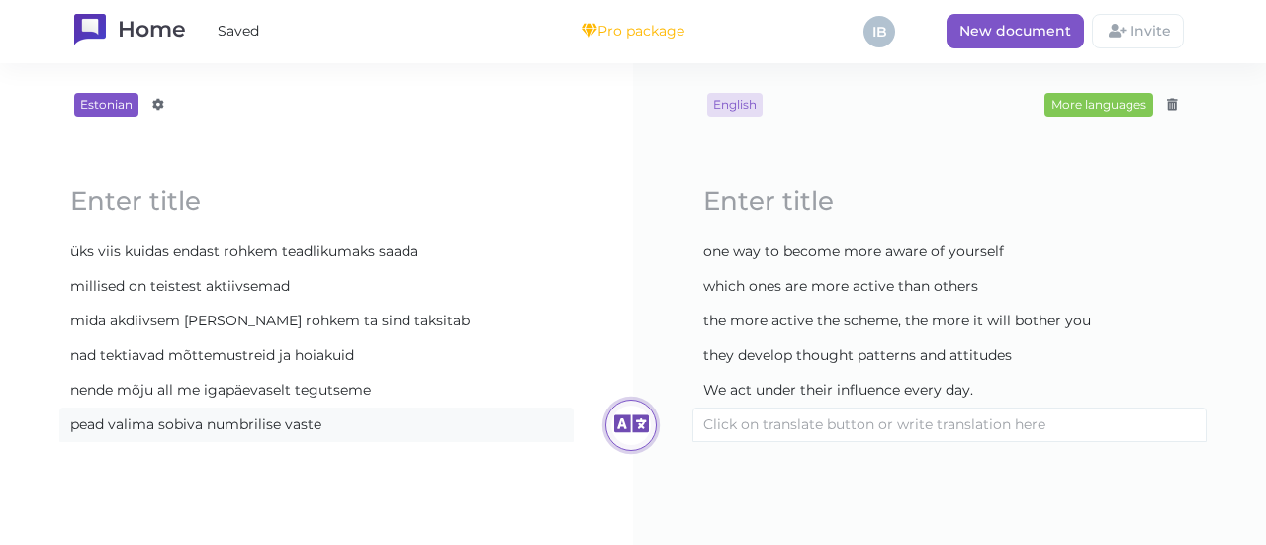
click at [626, 412] on icon at bounding box center [631, 425] width 40 height 40
click at [372, 427] on content "pead valima sobiva numbrilise vaste" at bounding box center [316, 424] width 512 height 33
click at [605, 423] on div "Loading..." at bounding box center [630, 424] width 51 height 51
click at [416, 426] on content "pead valima sobiva numbri siit" at bounding box center [316, 424] width 512 height 33
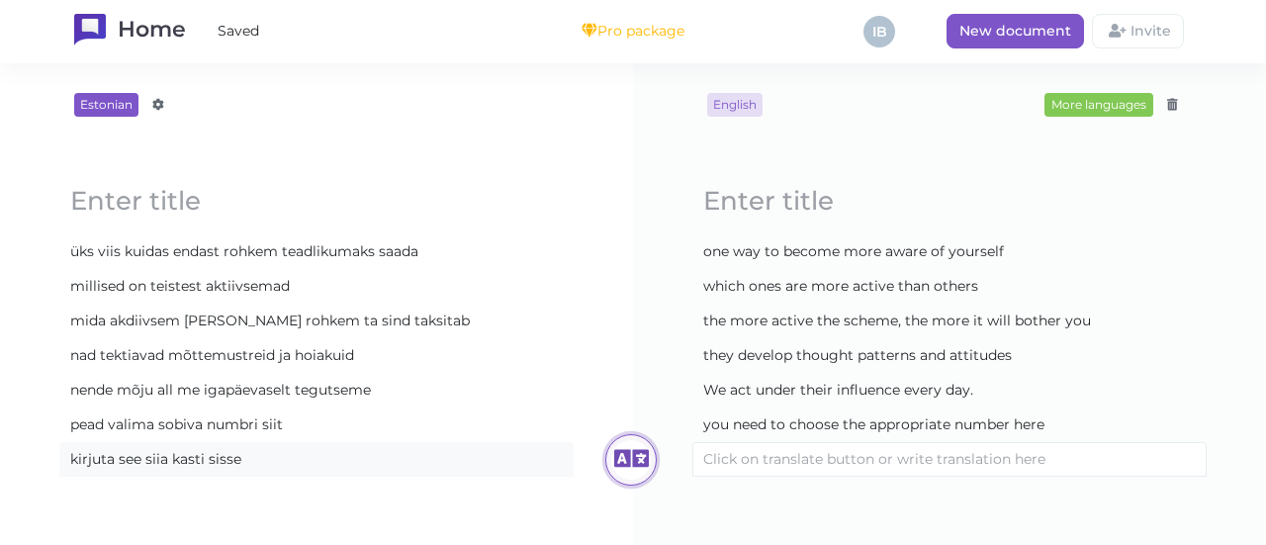
click at [623, 452] on icon at bounding box center [631, 460] width 40 height 40
